Goal: Find contact information: Find contact information

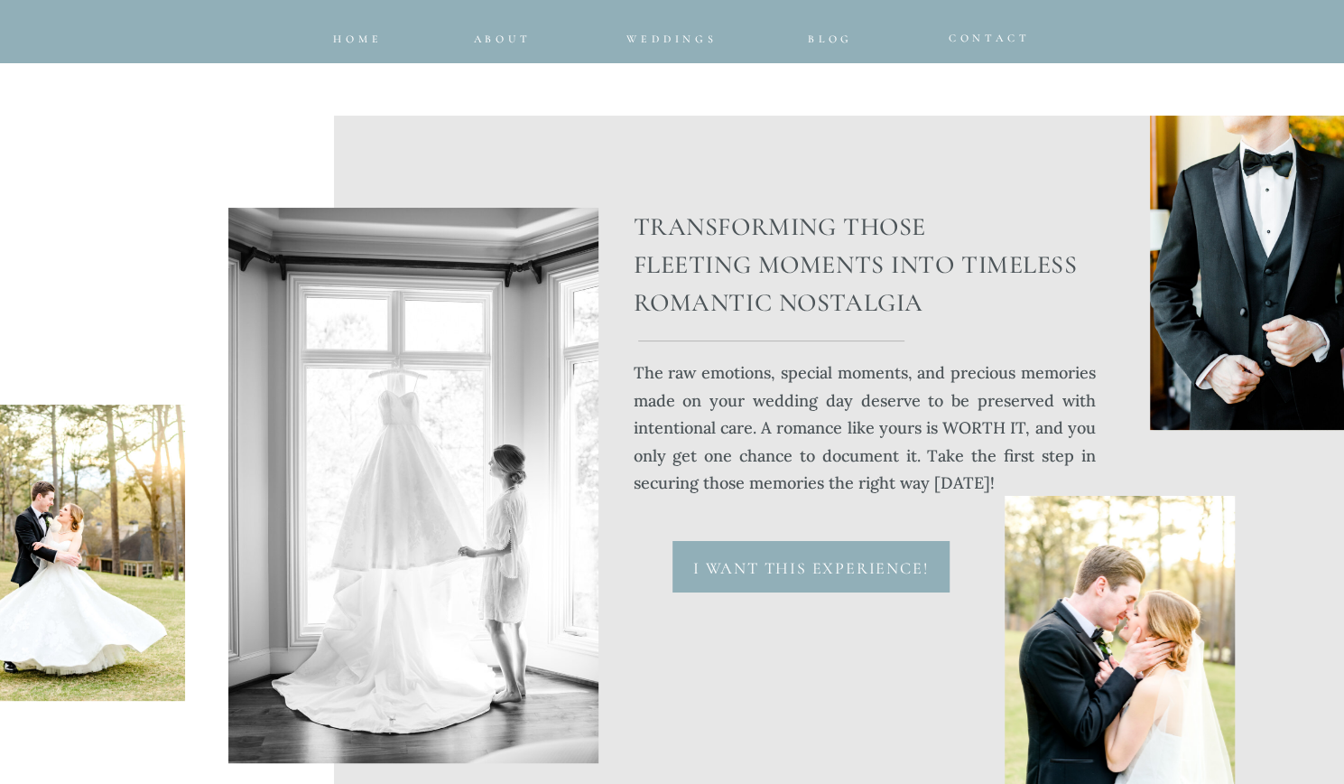
scroll to position [7508, 0]
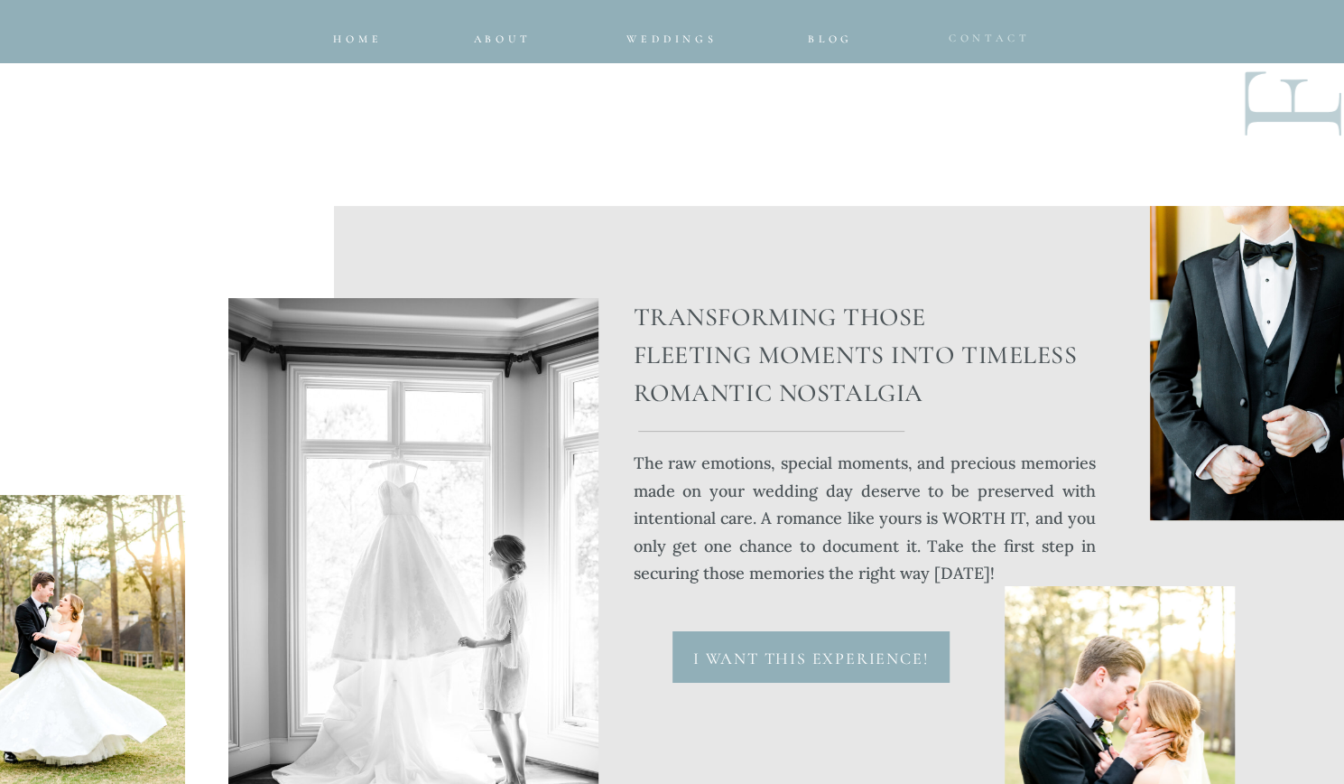
click at [988, 33] on nav "CONTACT" at bounding box center [981, 34] width 65 height 12
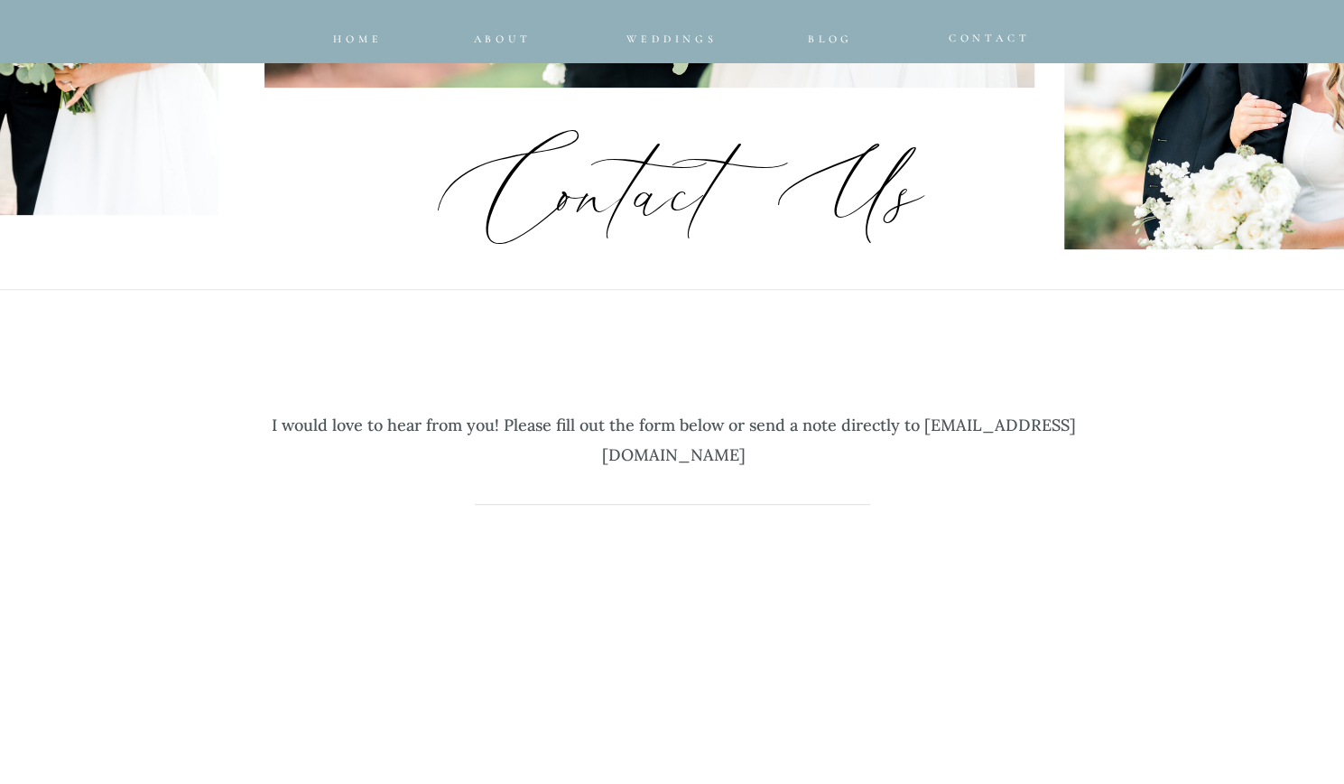
scroll to position [471, 0]
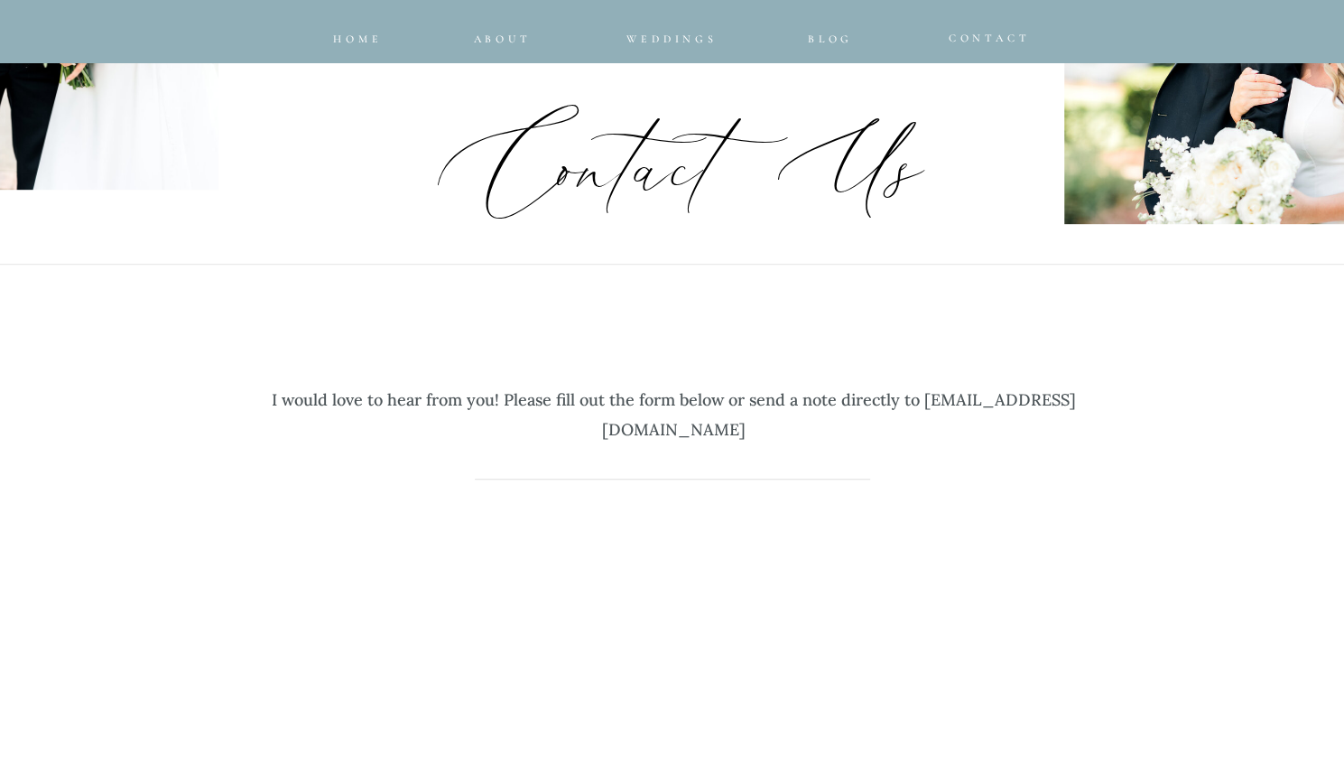
drag, startPoint x: 515, startPoint y: 432, endPoint x: 840, endPoint y: 443, distance: 325.2
click at [840, 443] on p "I would love to hear from you! Please fill out the form below or send a note di…" at bounding box center [675, 402] width 840 height 91
copy p "[EMAIL_ADDRESS][DOMAIN_NAME]"
